Goal: Transaction & Acquisition: Purchase product/service

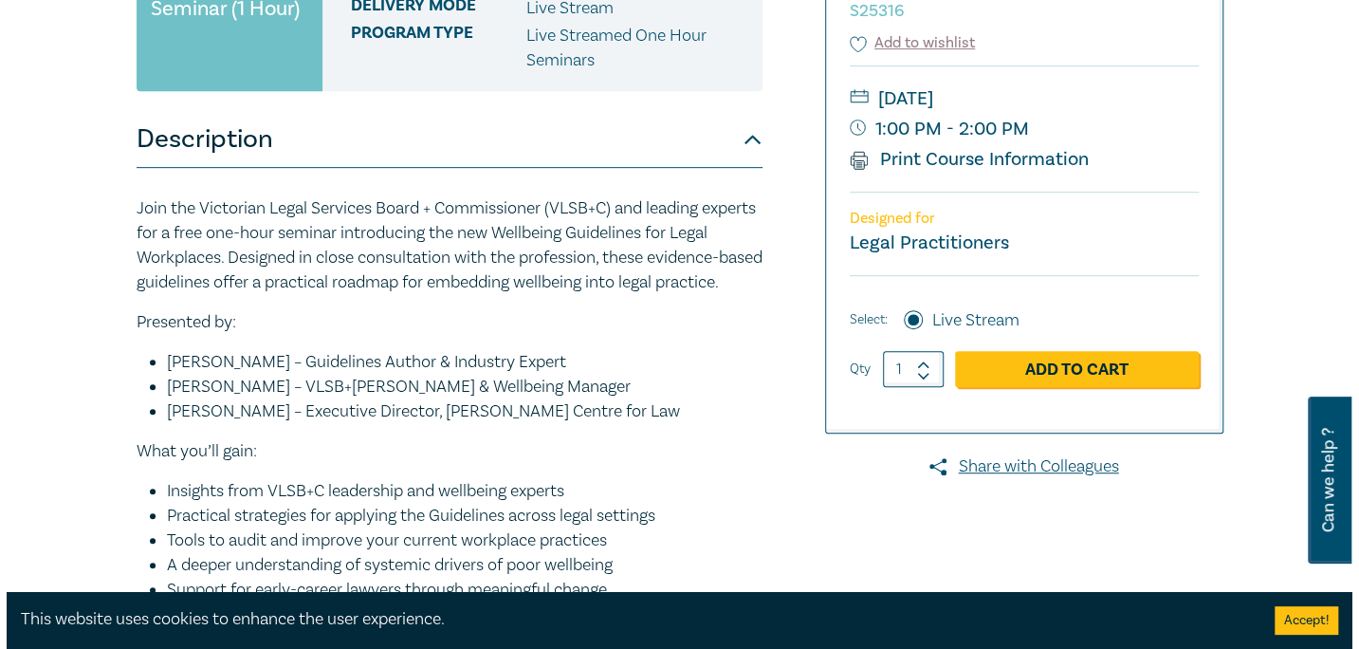
scroll to position [474, 0]
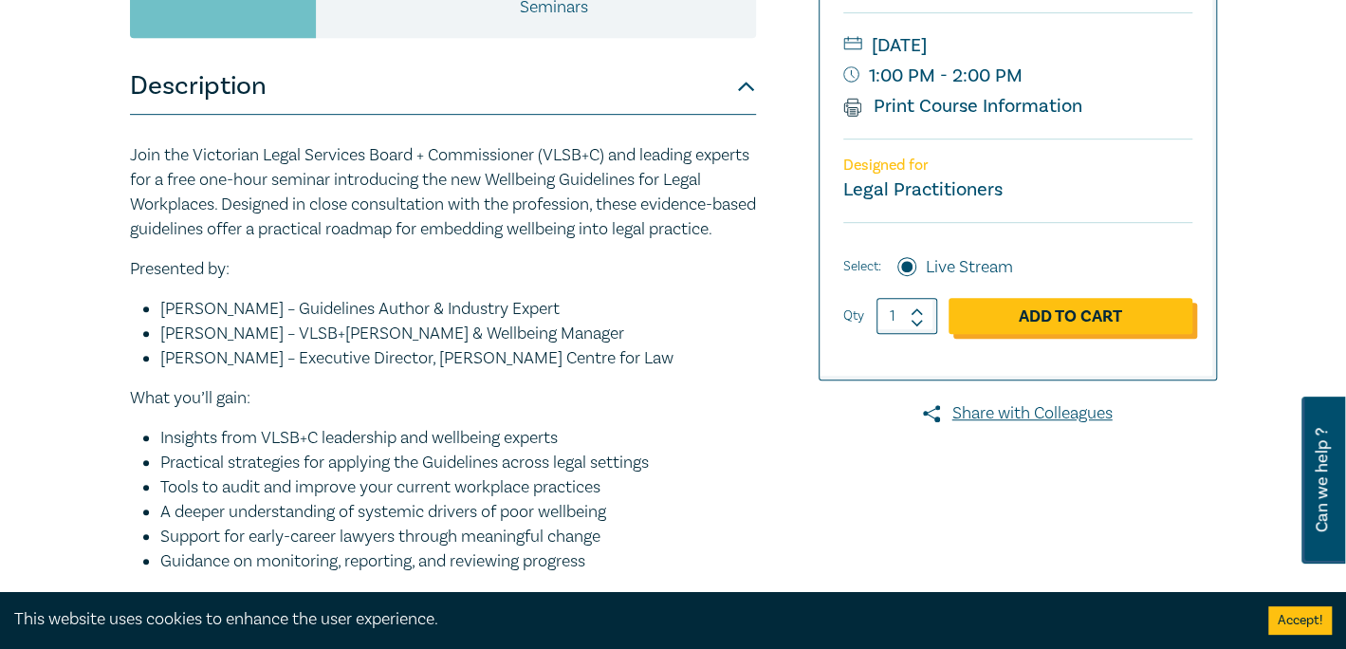
click at [1059, 316] on link "Add to Cart" at bounding box center [1070, 316] width 244 height 36
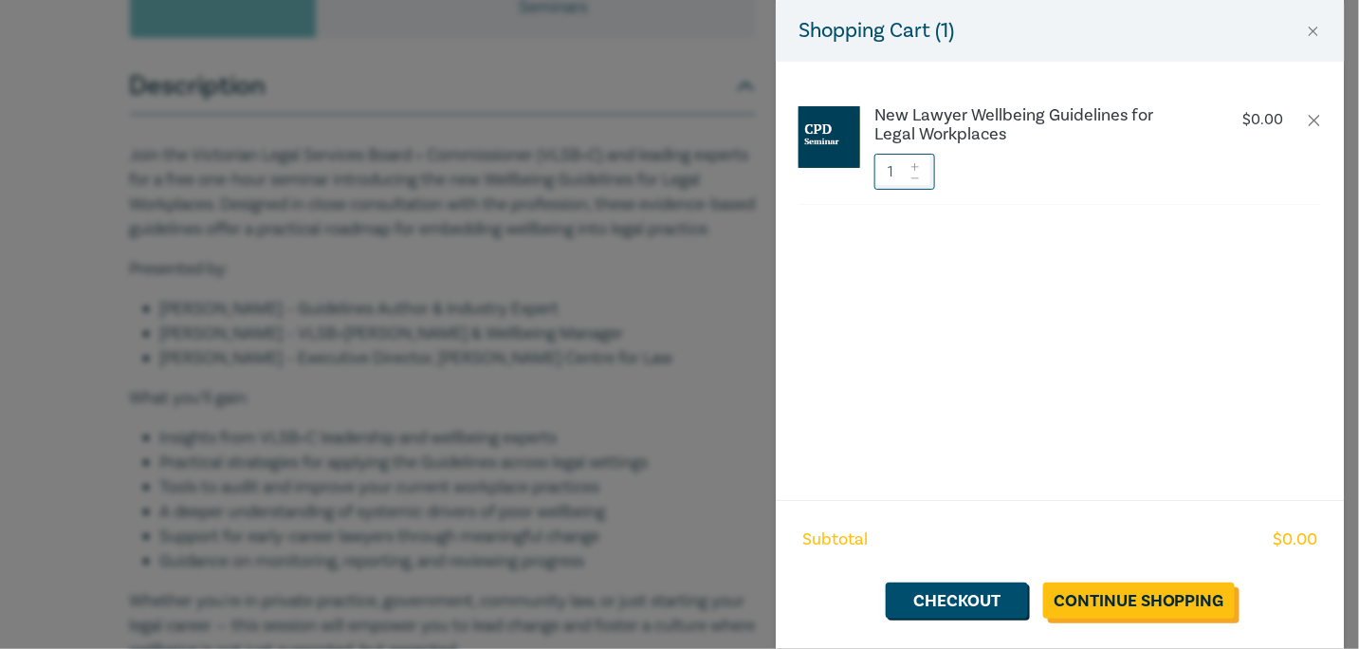
click at [1142, 598] on link "Continue Shopping" at bounding box center [1139, 600] width 192 height 36
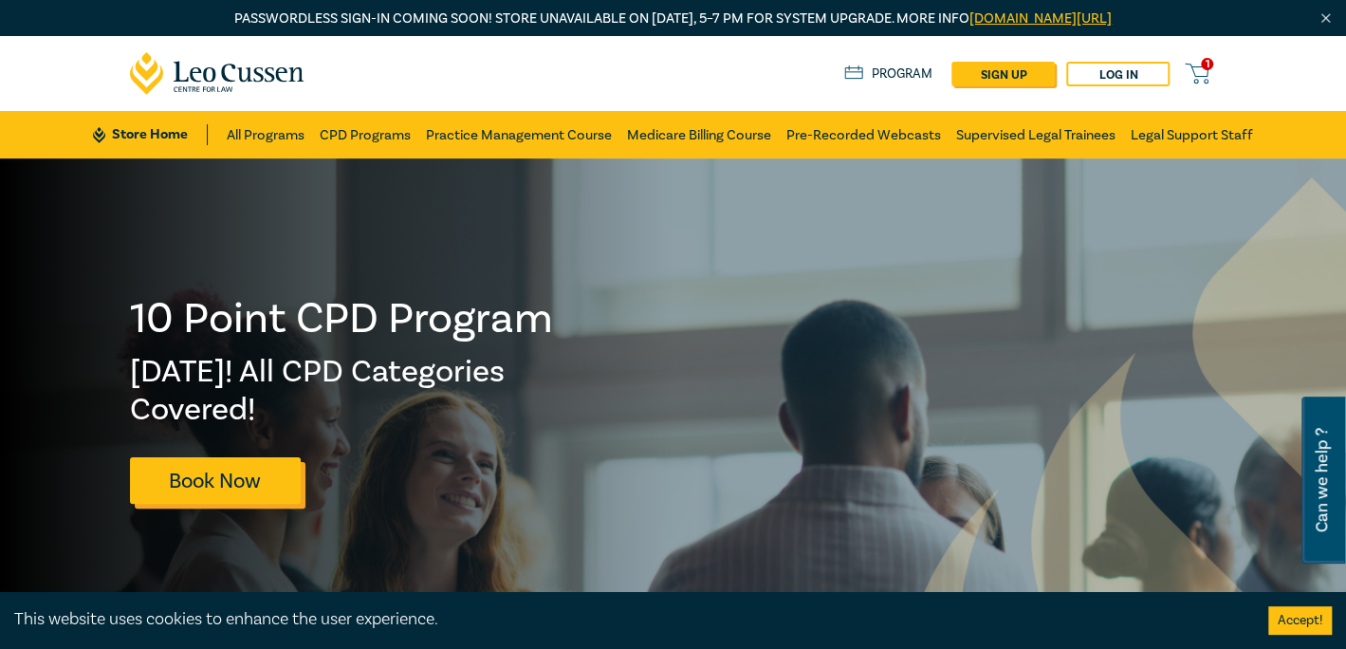
click at [248, 487] on link "Book Now" at bounding box center [215, 480] width 171 height 46
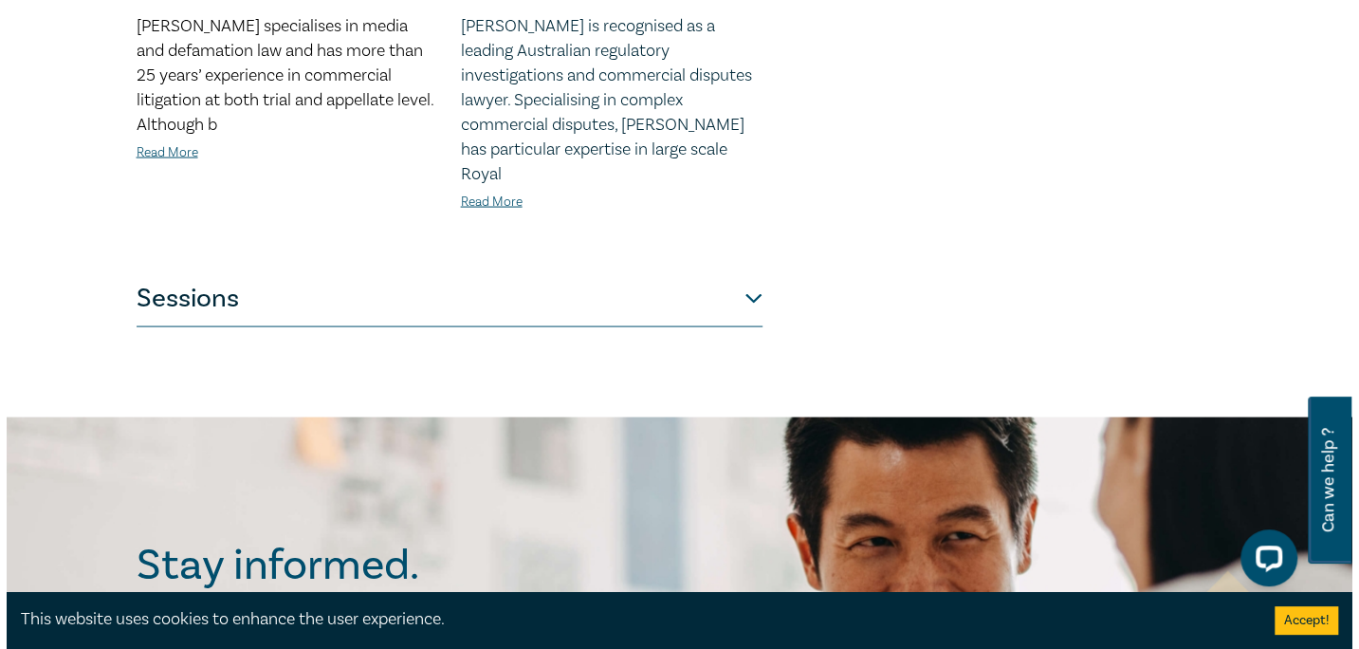
scroll to position [1328, 0]
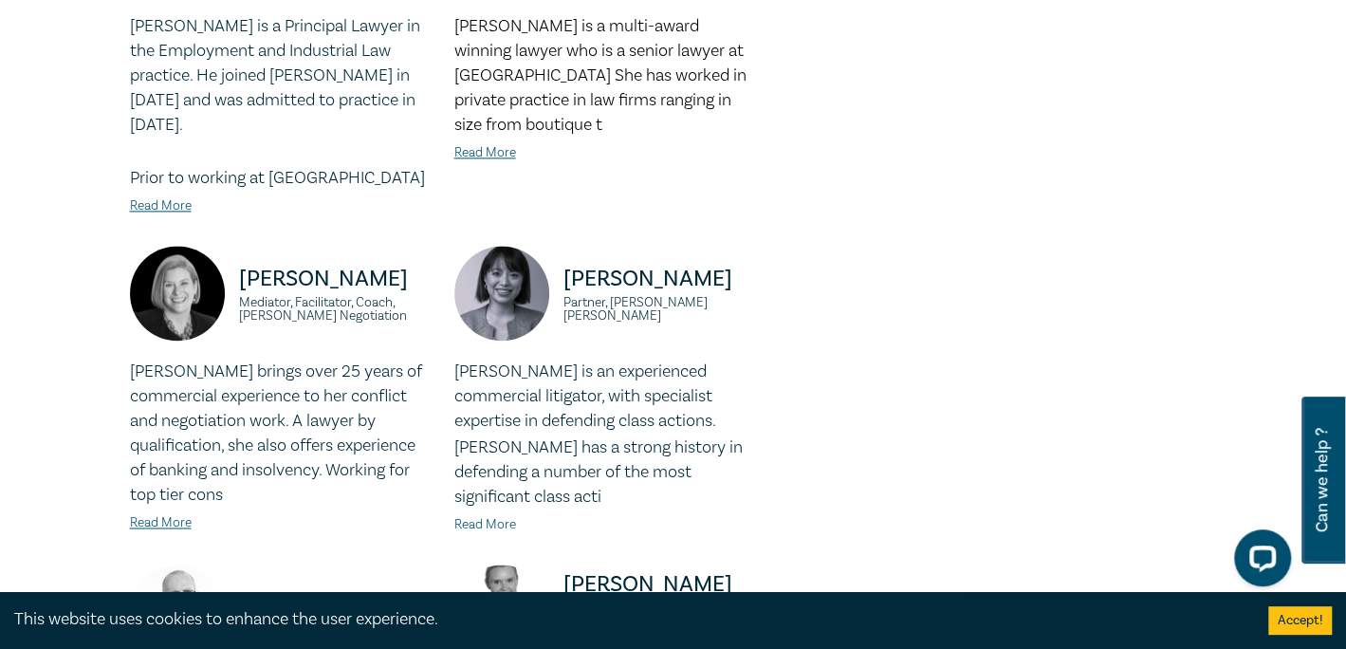
click at [493, 527] on link "Read More" at bounding box center [485, 524] width 62 height 17
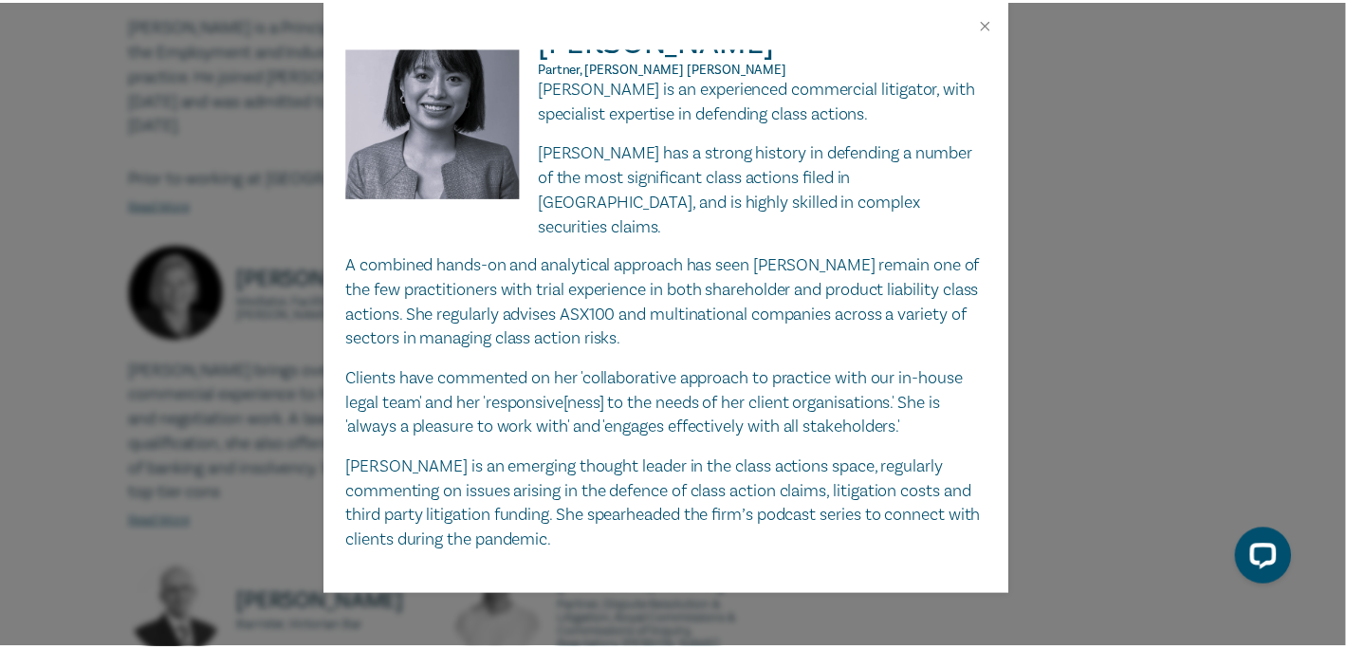
scroll to position [39, 0]
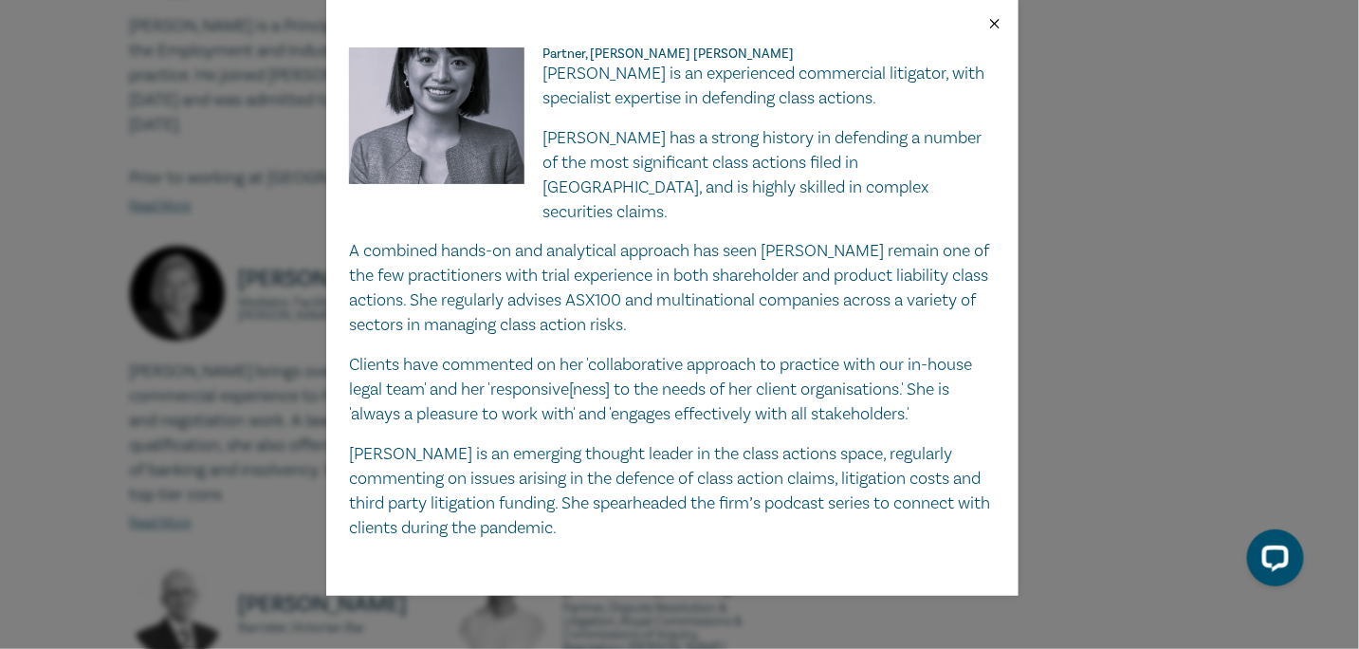
click at [996, 19] on button "Close" at bounding box center [994, 23] width 17 height 17
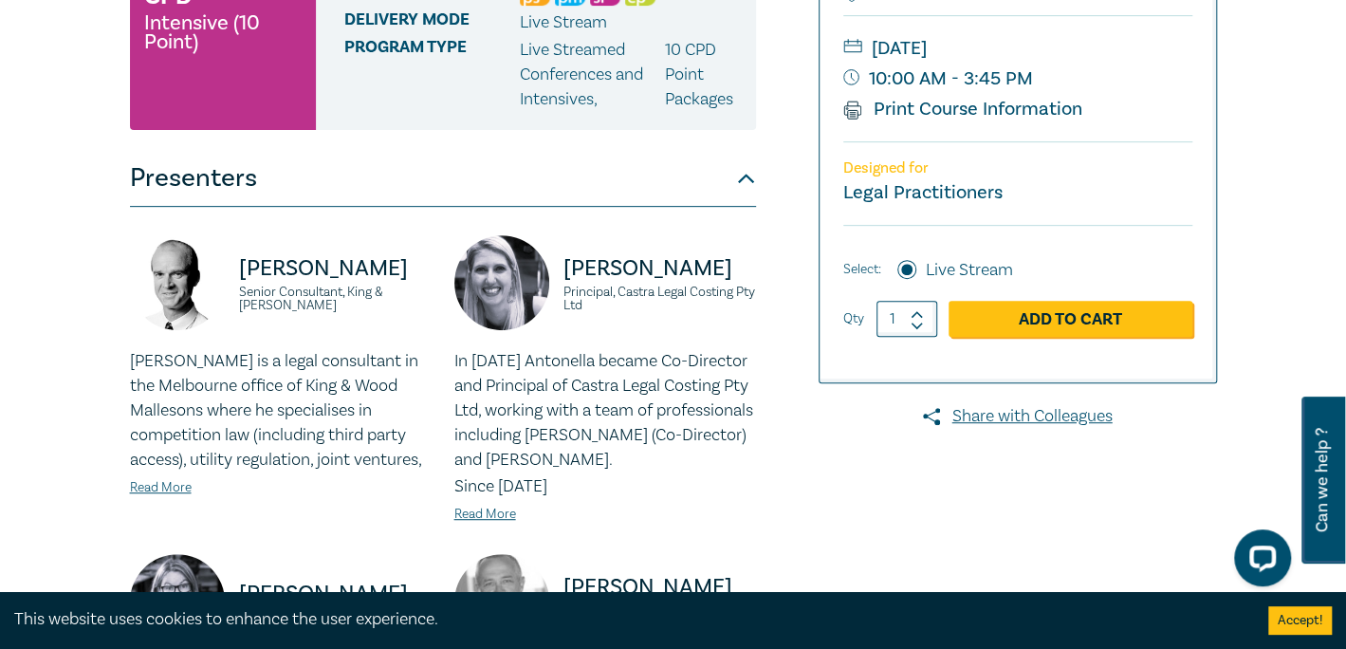
scroll to position [474, 0]
